Goal: Check status: Check status

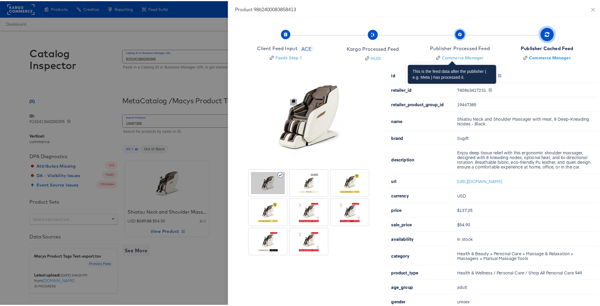
click at [461, 45] on div "Publisher Processed Feed" at bounding box center [460, 47] width 60 height 7
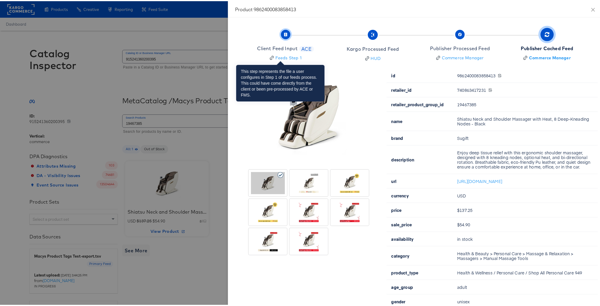
click at [273, 50] on div "Client Feed Input" at bounding box center [278, 47] width 40 height 7
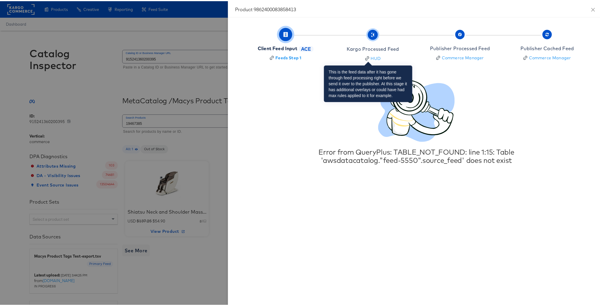
click at [368, 50] on div "Kargo Processed Feed" at bounding box center [373, 48] width 52 height 7
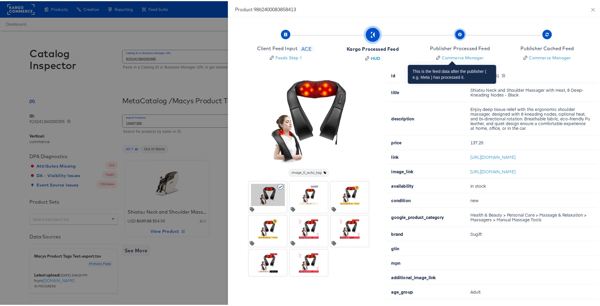
click at [465, 49] on div "Publisher Processed Feed" at bounding box center [460, 47] width 60 height 7
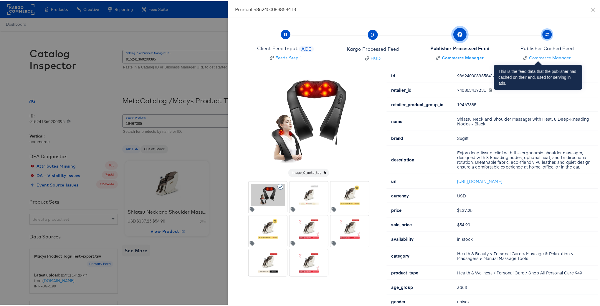
click at [534, 47] on div "Publisher Cached Feed" at bounding box center [548, 47] width 54 height 7
